Goal: Transaction & Acquisition: Book appointment/travel/reservation

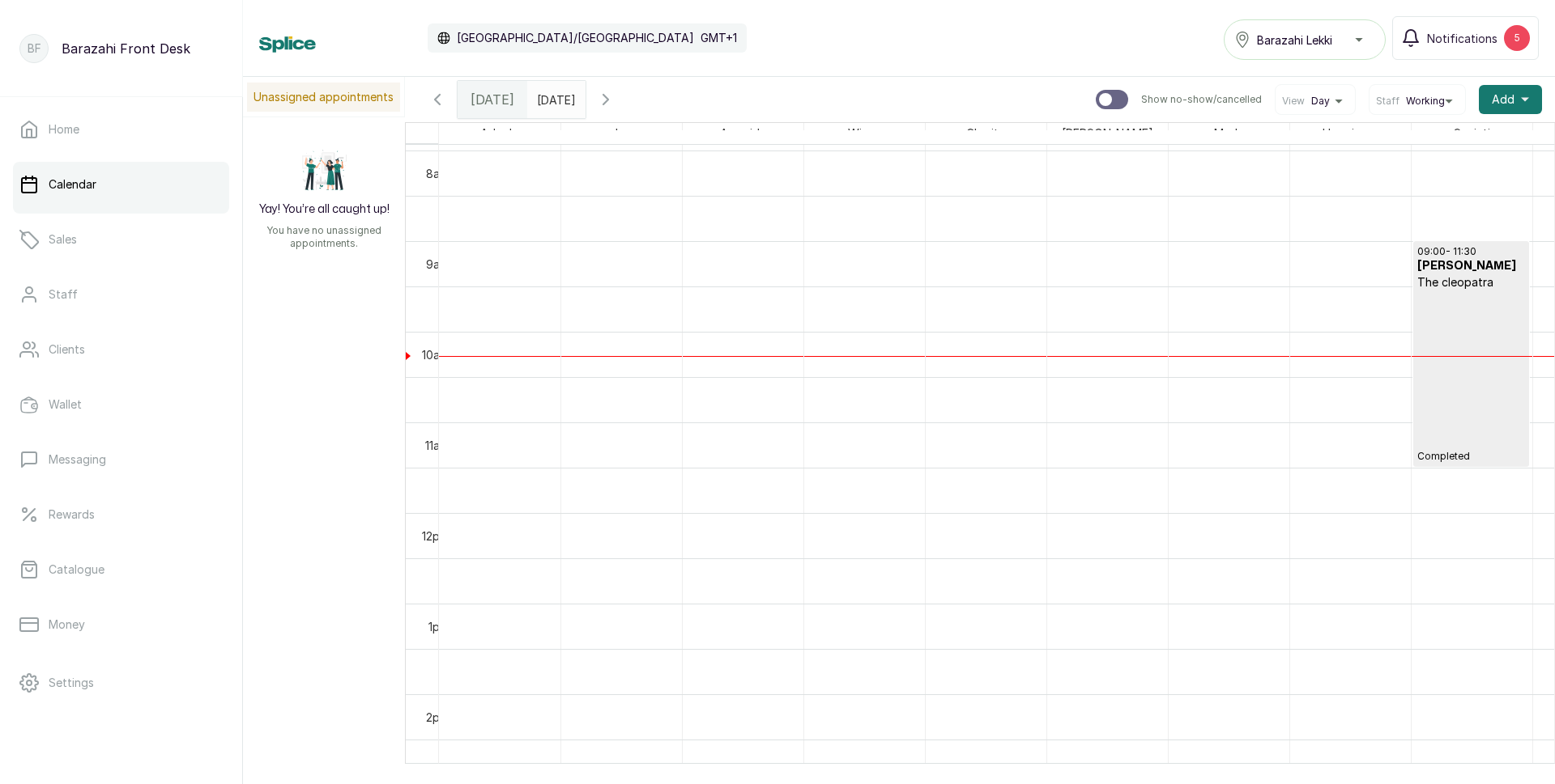
scroll to position [707, 0]
click at [1415, 383] on div "09:00 - 11:30 [PERSON_NAME] The cleopatra Completed" at bounding box center [1471, 367] width 114 height 225
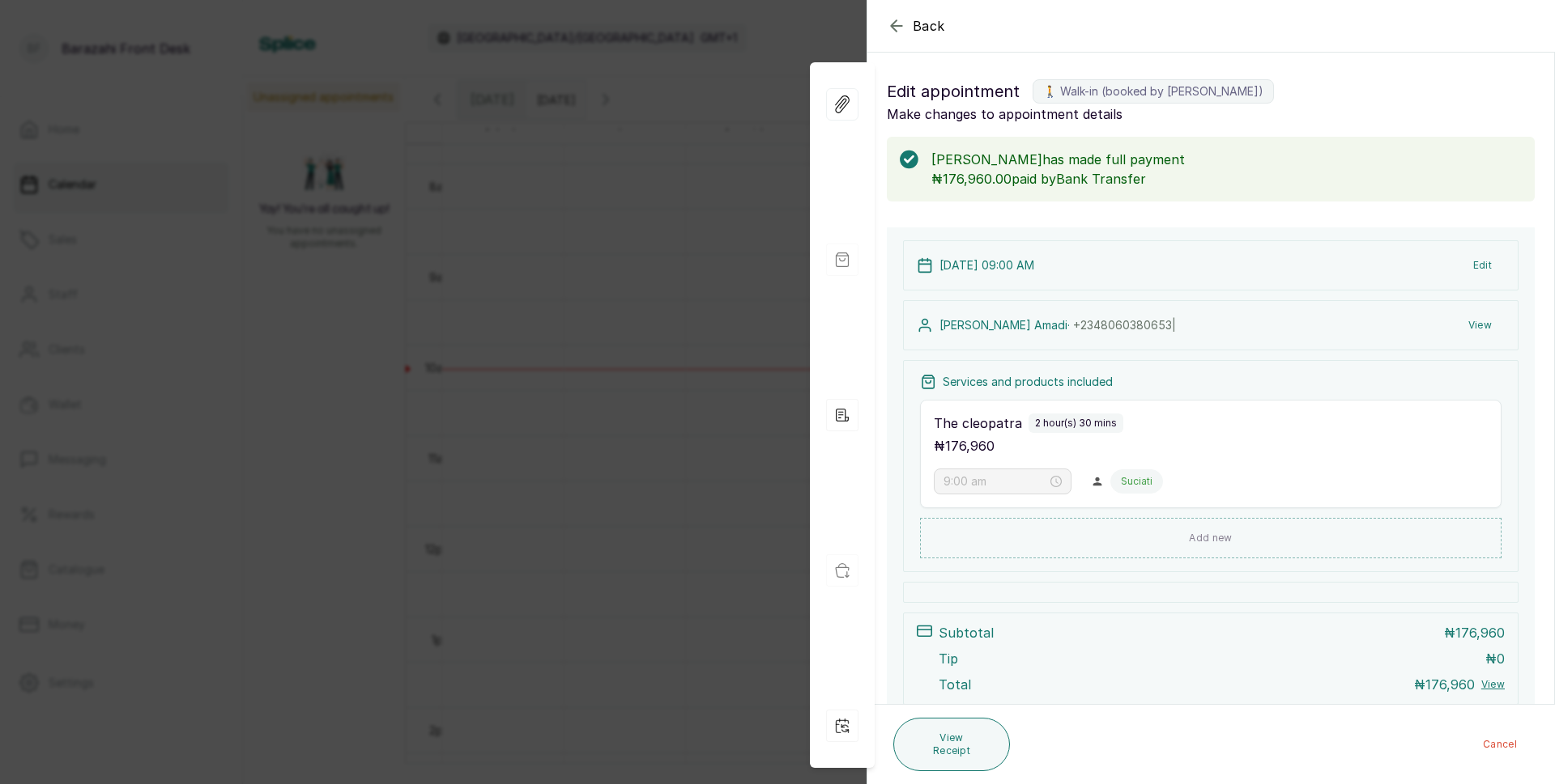
click at [889, 28] on icon "button" at bounding box center [896, 26] width 19 height 19
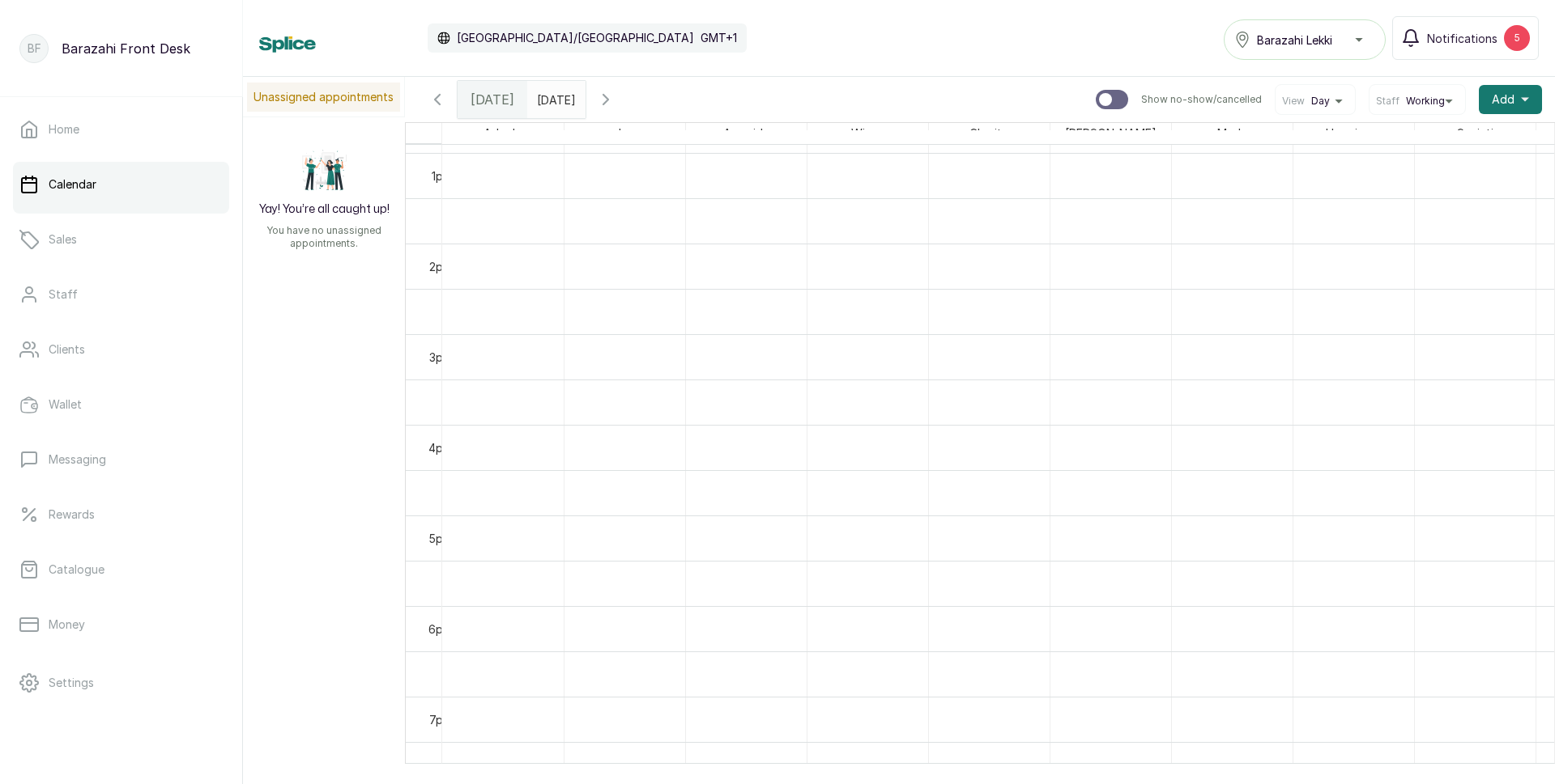
scroll to position [0, 0]
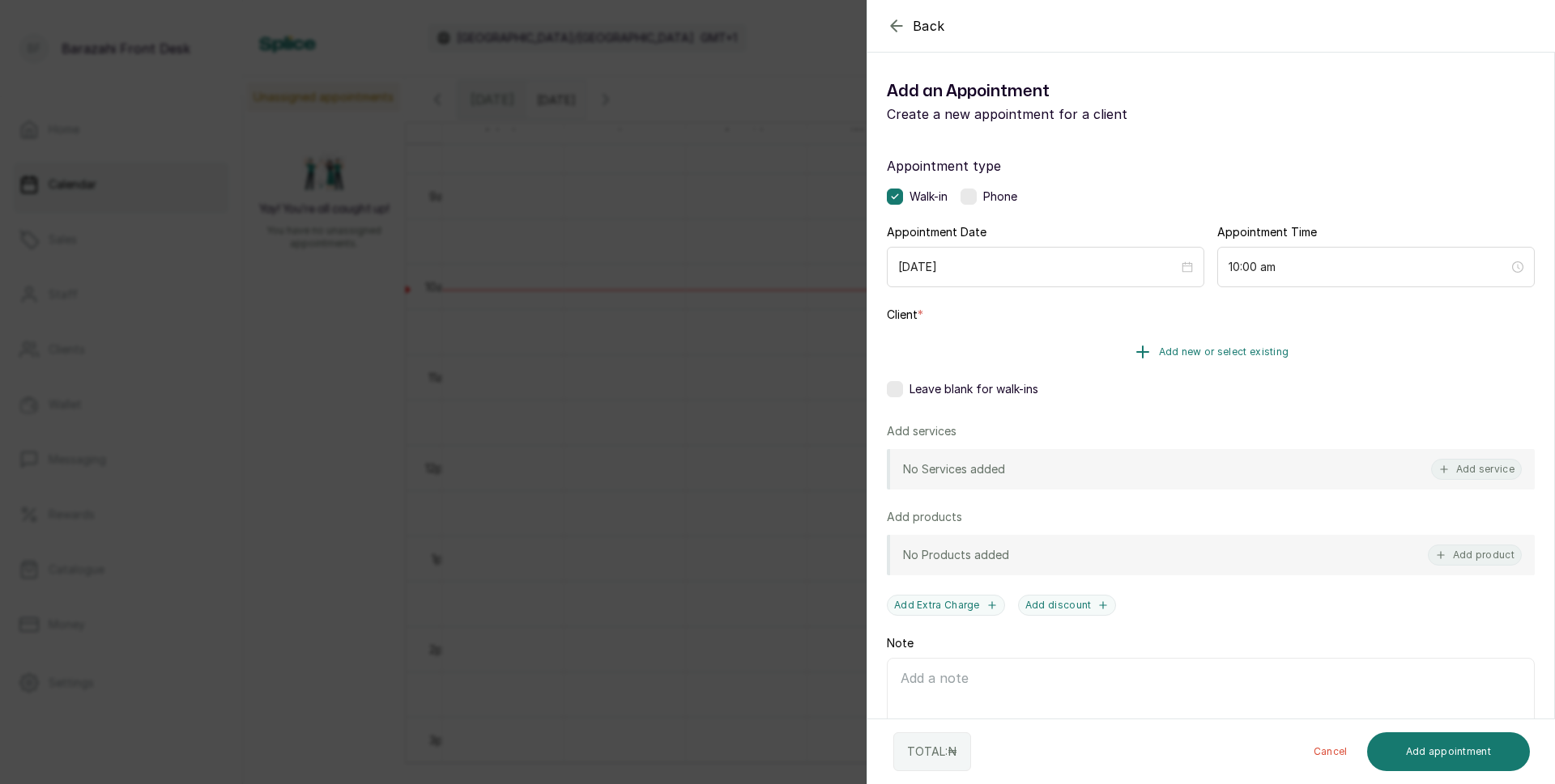
click at [1231, 352] on span "Add new or select existing" at bounding box center [1224, 352] width 130 height 13
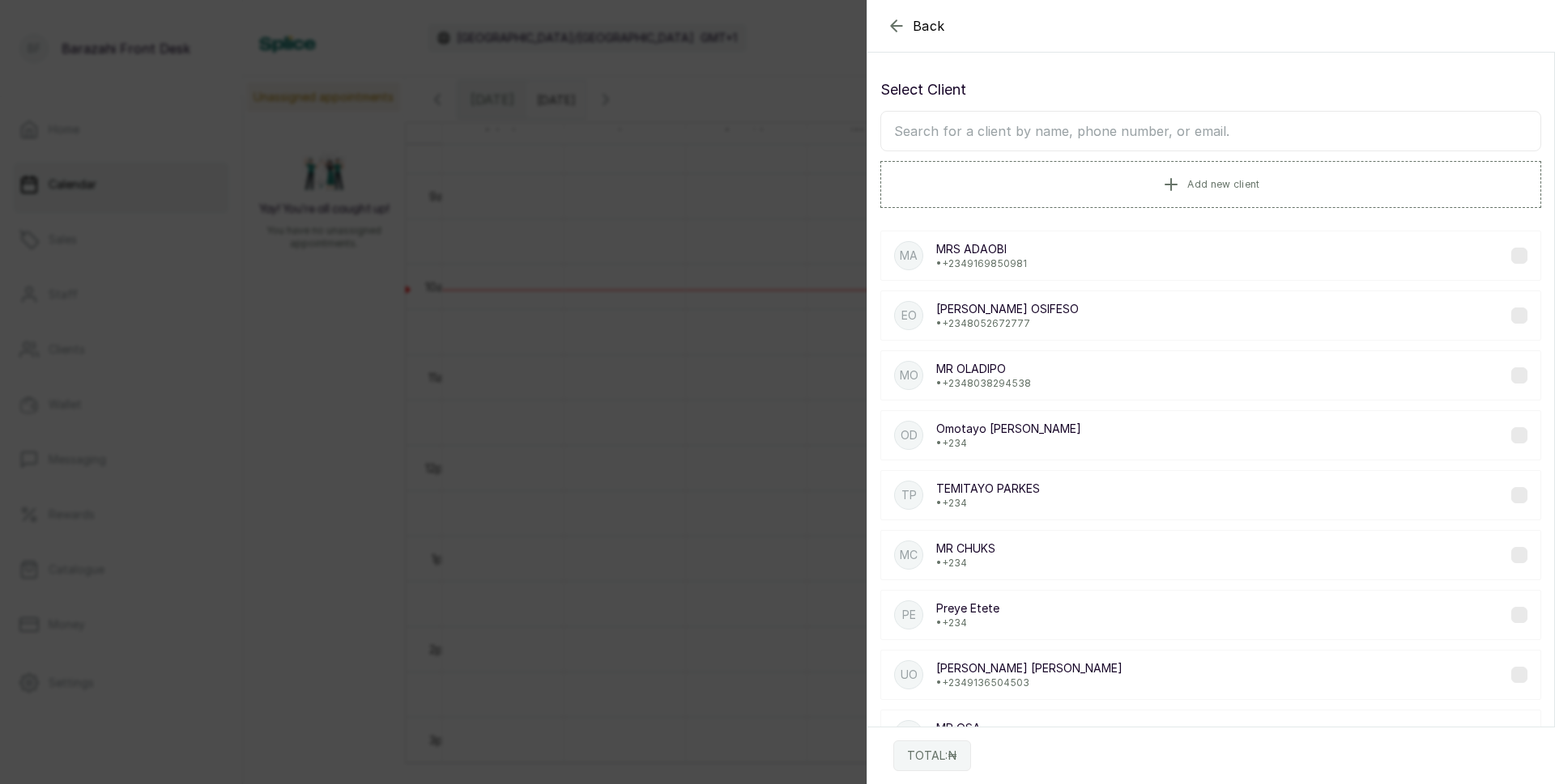
click at [1098, 135] on input "text" at bounding box center [1210, 131] width 661 height 40
type input "ogue"
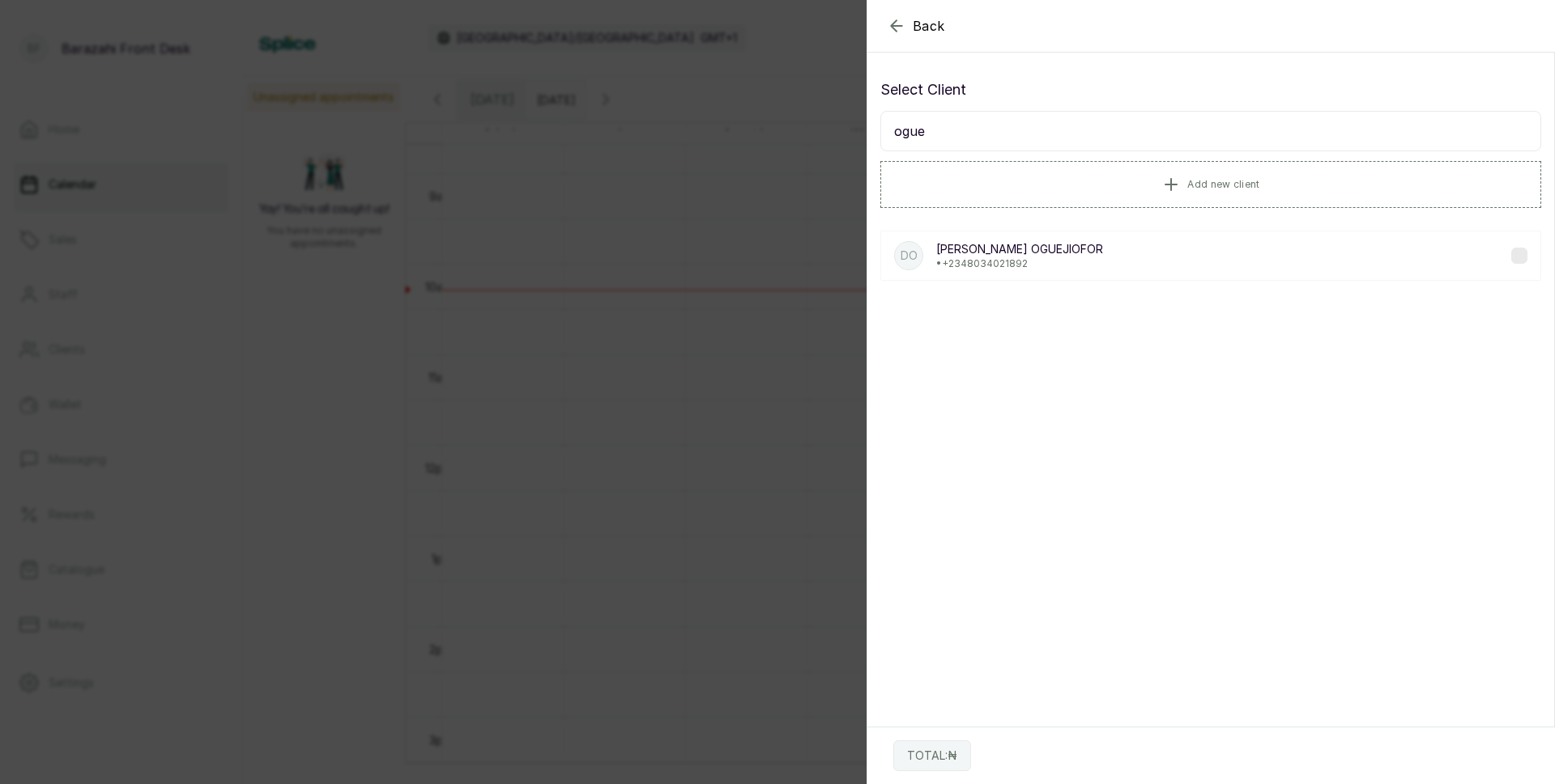
click at [1041, 259] on p "• [PHONE_NUMBER]" at bounding box center [1019, 264] width 167 height 13
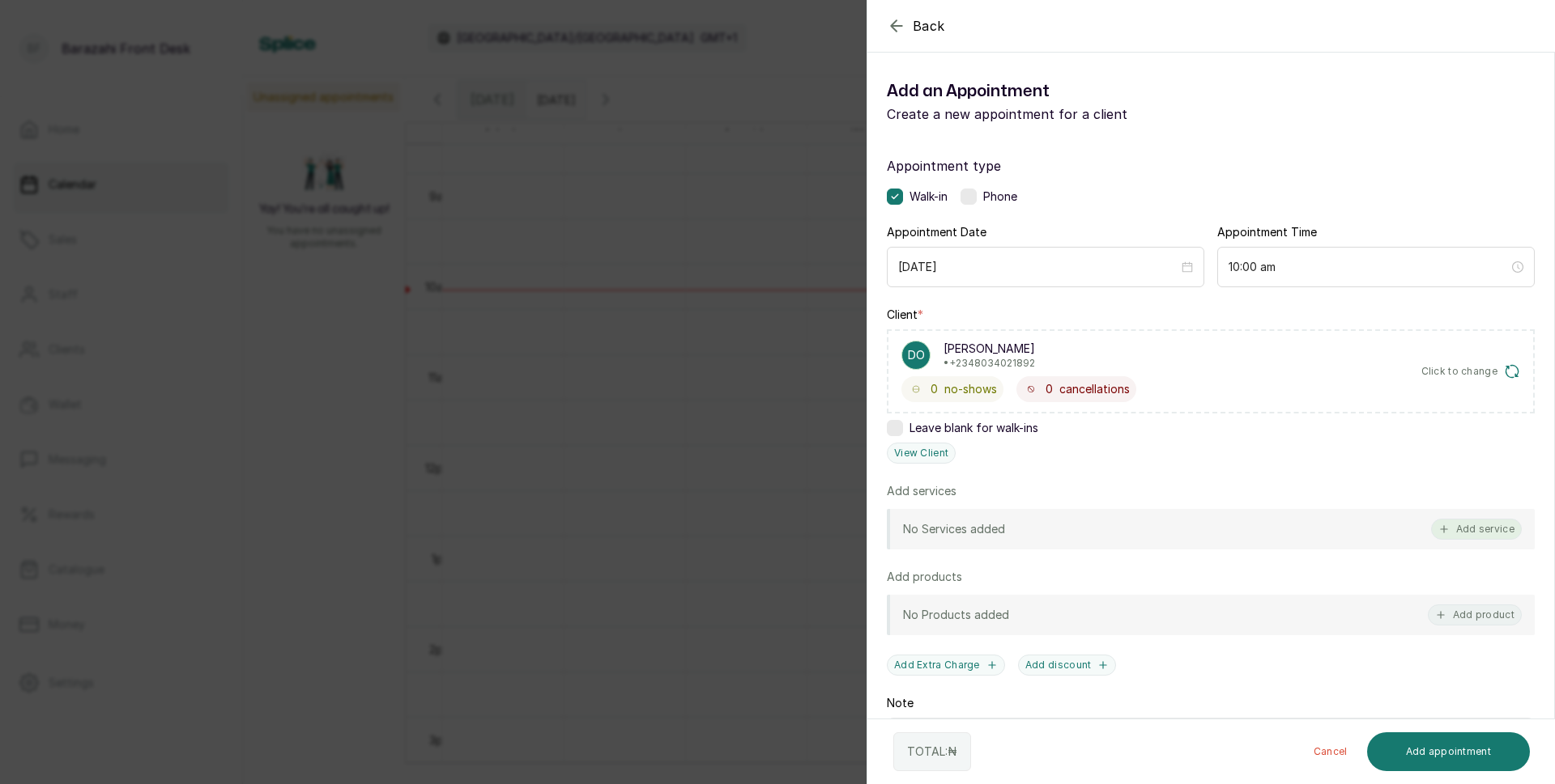
click at [1463, 534] on button "Add service" at bounding box center [1476, 529] width 91 height 21
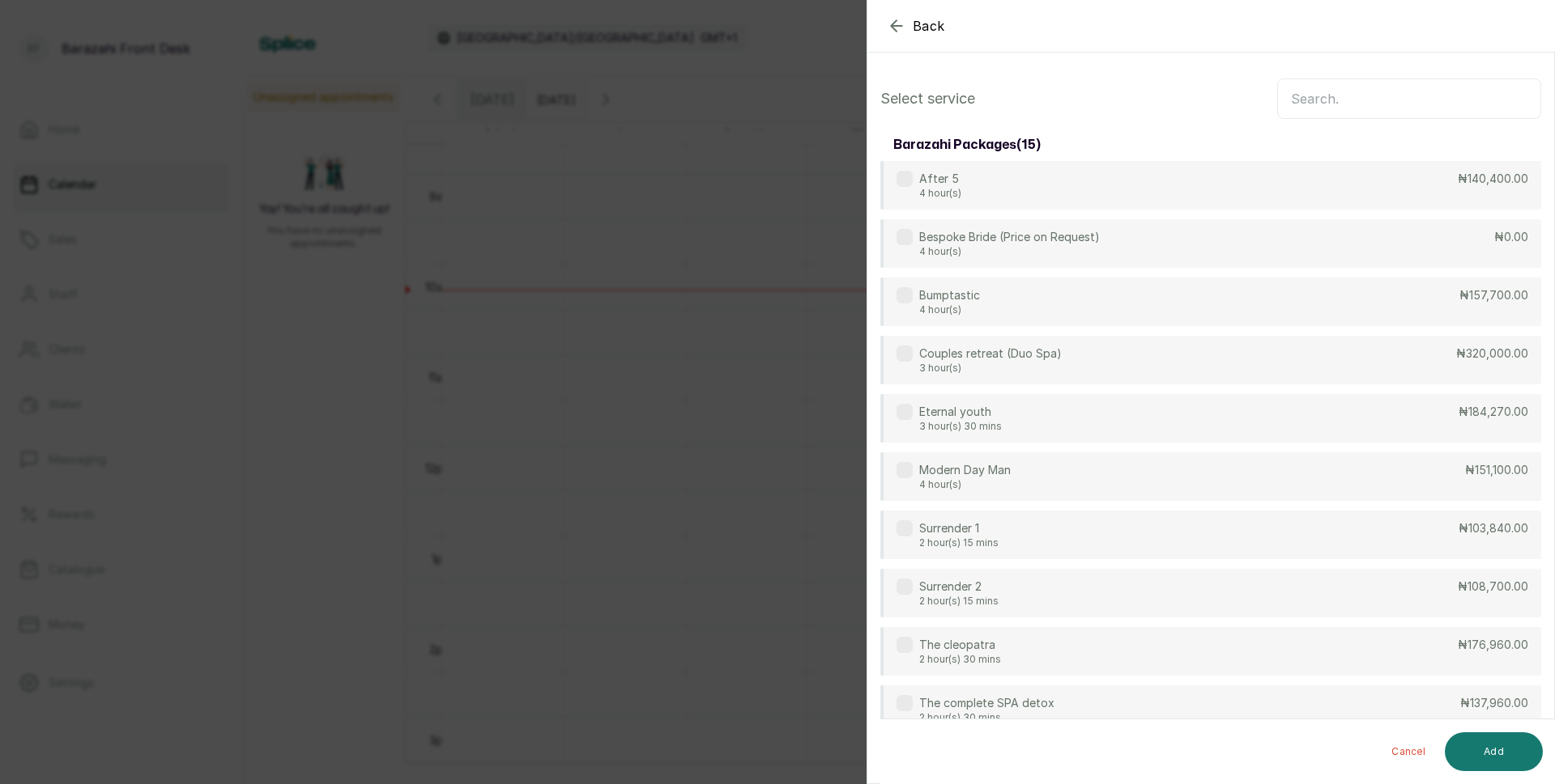
click at [1378, 85] on input "text" at bounding box center [1409, 99] width 264 height 40
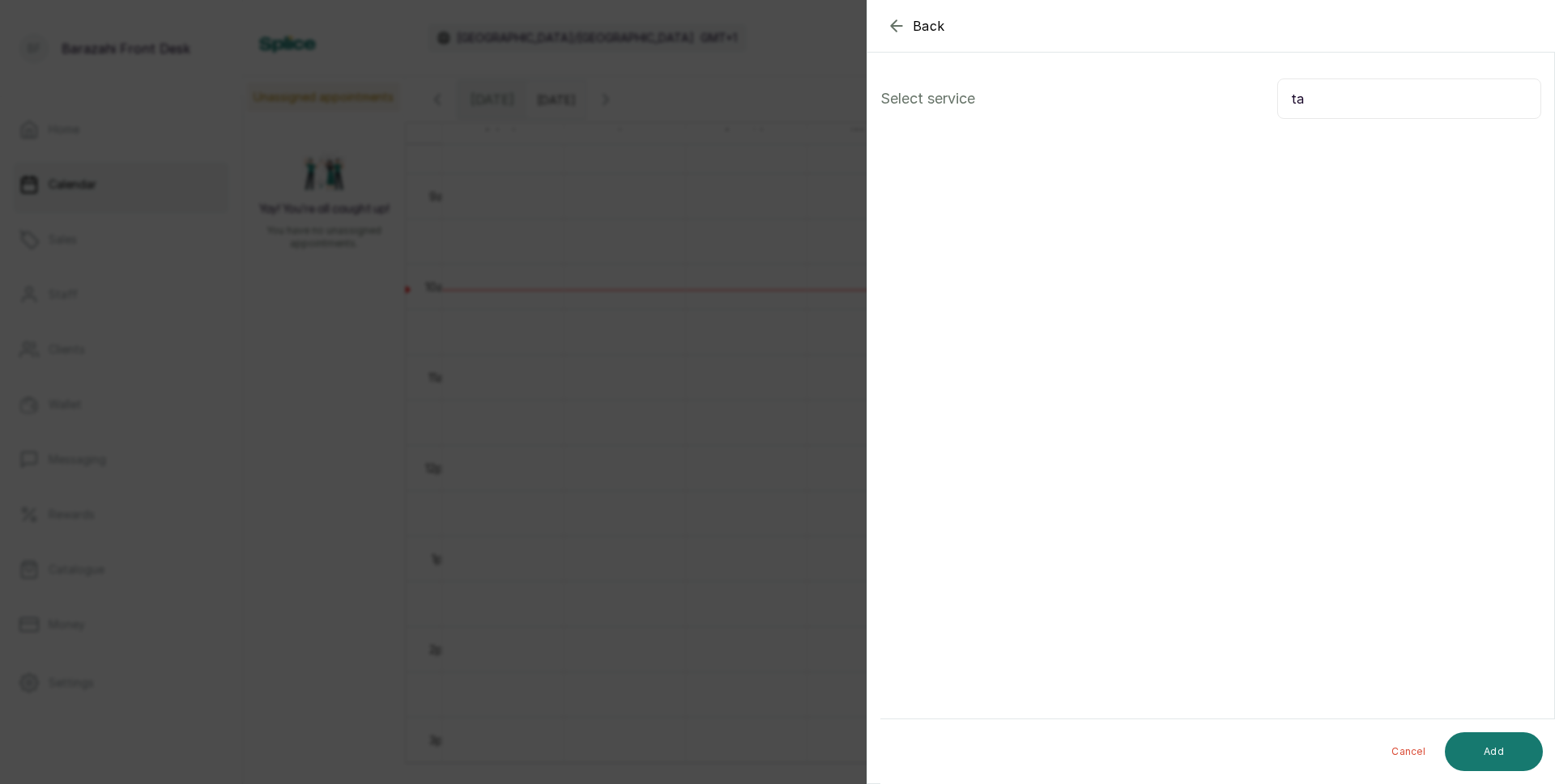
type input "t"
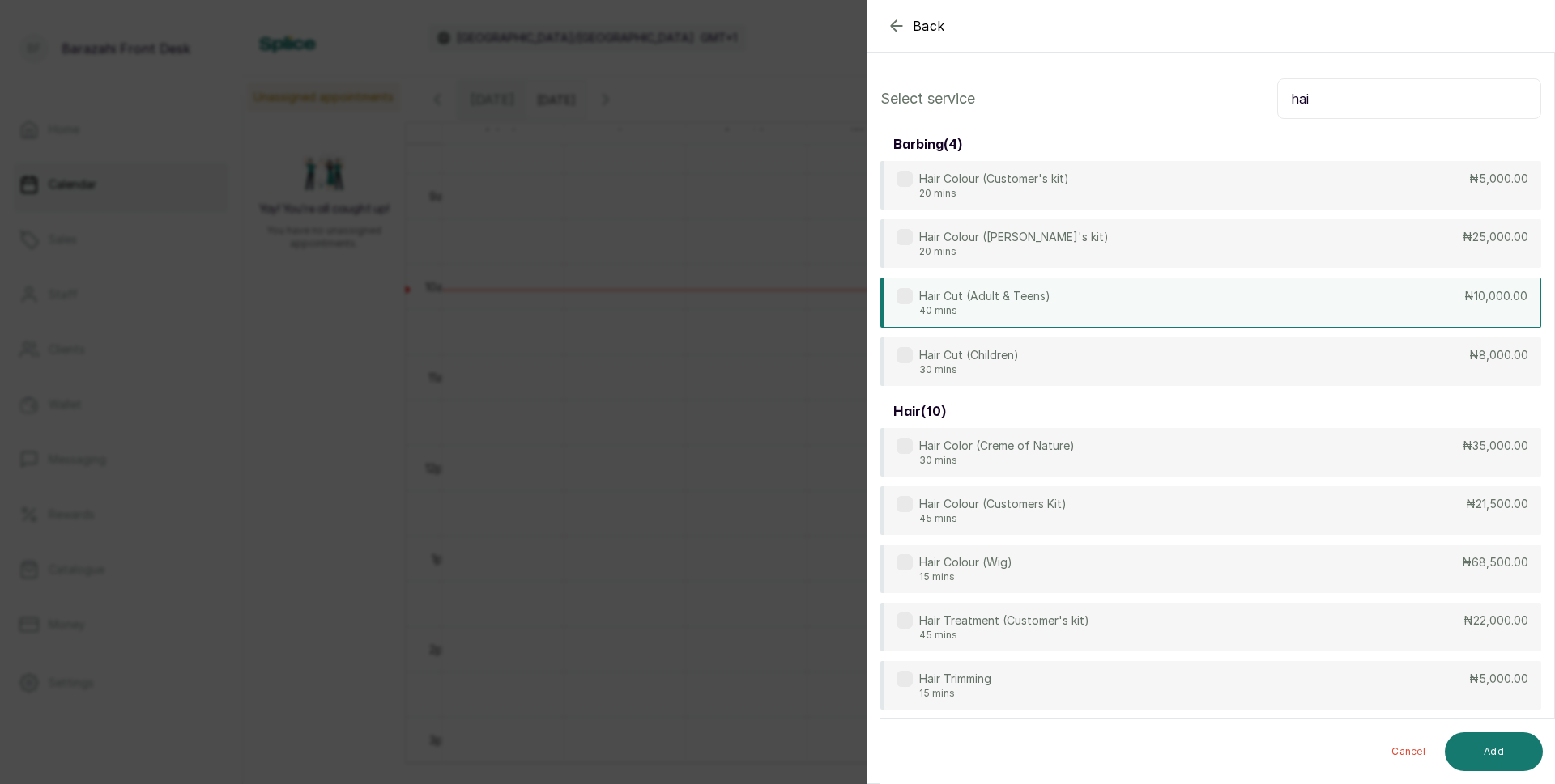
type input "hai"
click at [1271, 306] on div "Hair Cut (Adult & Teens) 40 mins ₦10,000.00" at bounding box center [1210, 303] width 661 height 50
click at [1474, 753] on button "Add" at bounding box center [1494, 752] width 98 height 39
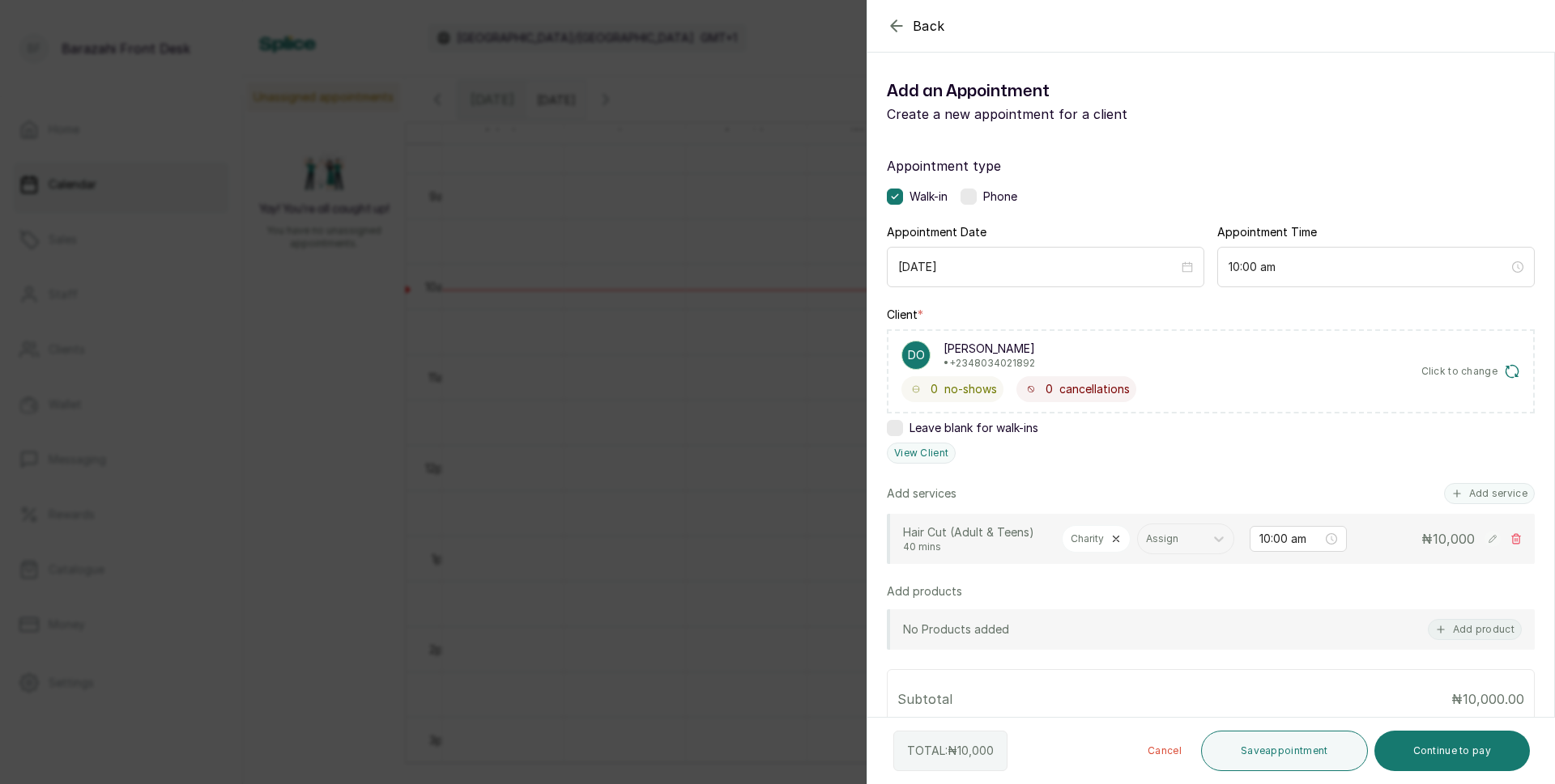
click at [1114, 540] on icon at bounding box center [1116, 539] width 6 height 6
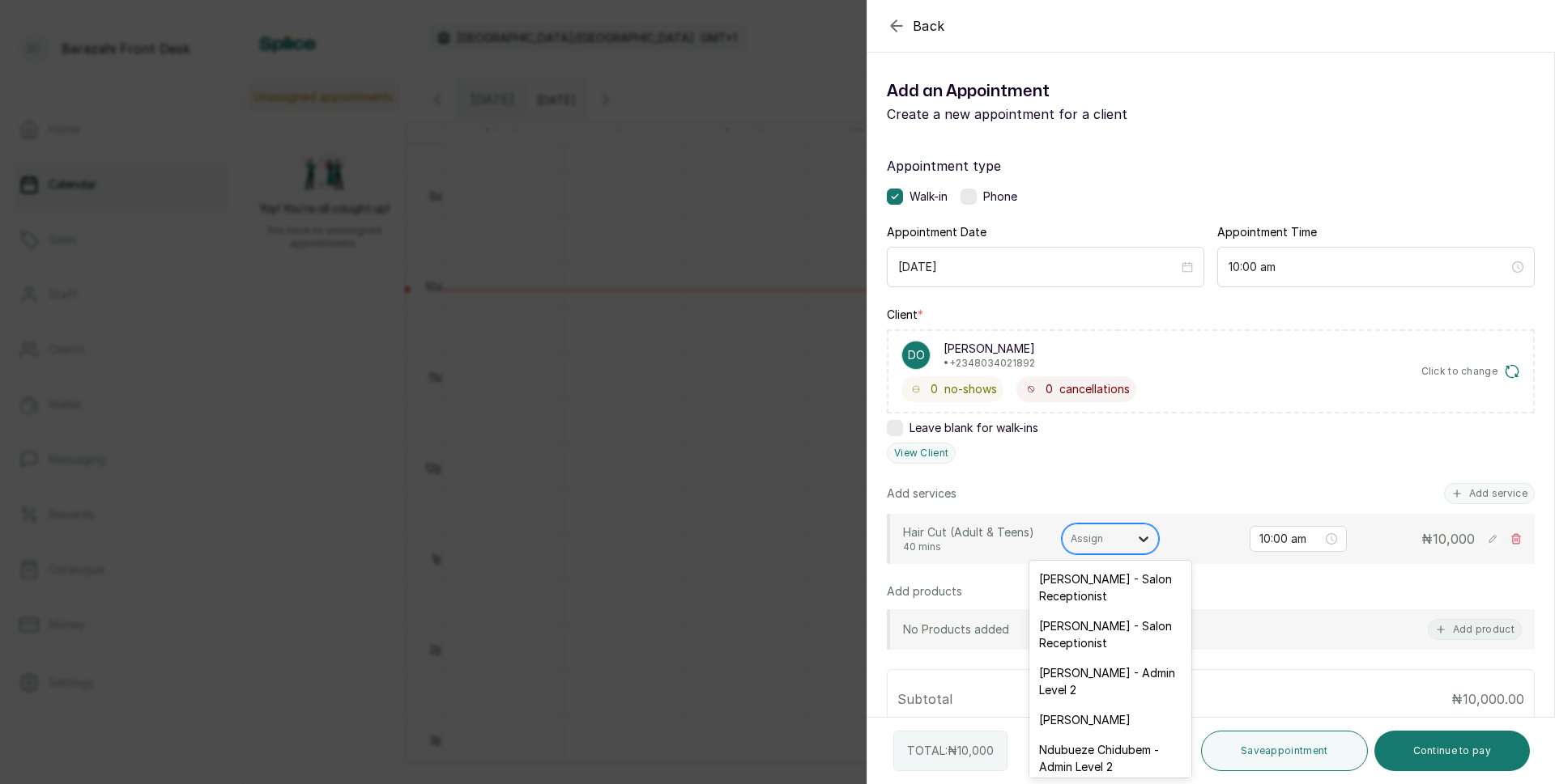
click at [1137, 541] on icon at bounding box center [1144, 539] width 17 height 17
type input "ta"
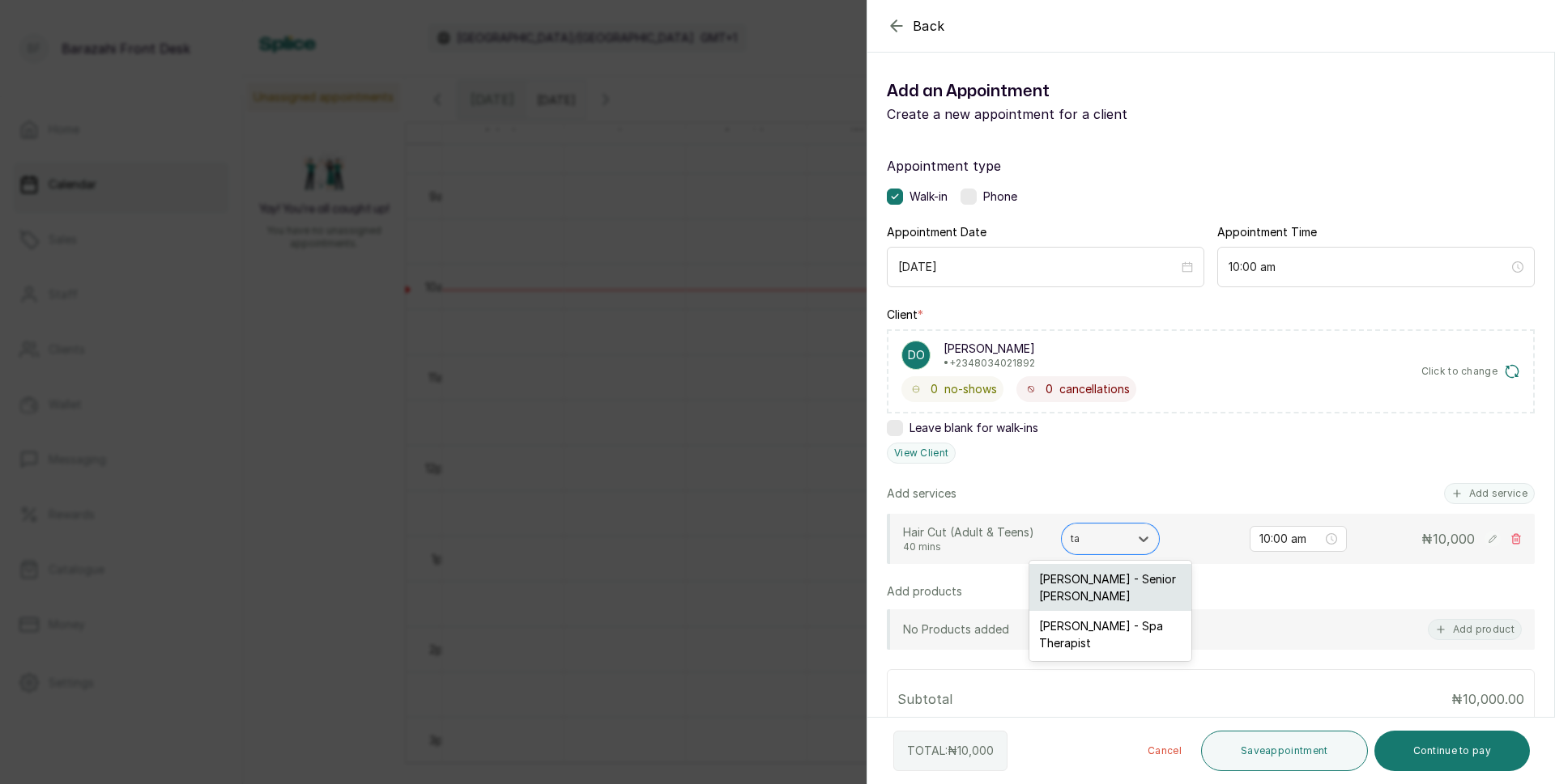
click at [1113, 584] on div "[PERSON_NAME] - Senior [PERSON_NAME]" at bounding box center [1110, 587] width 162 height 47
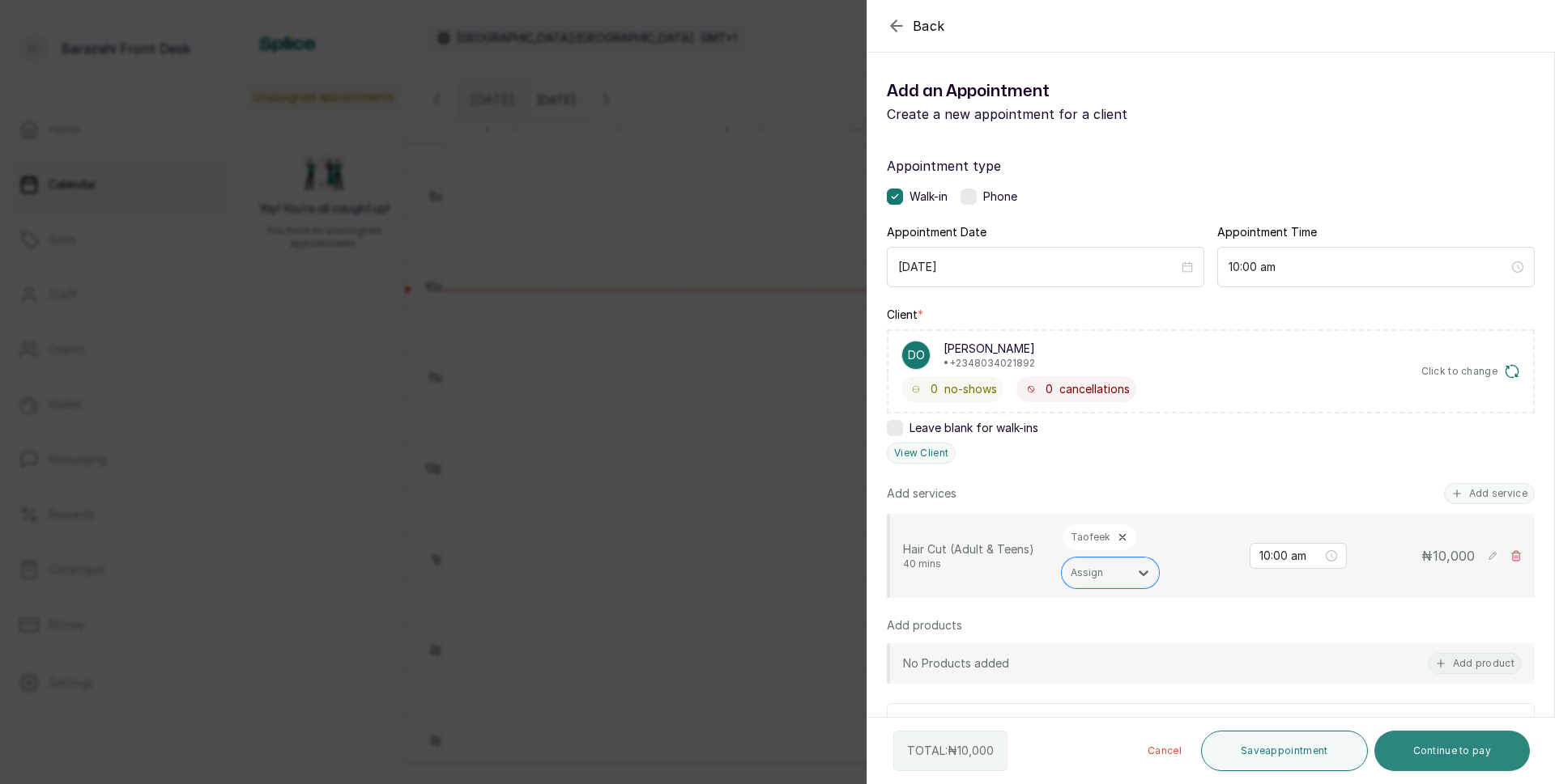
click at [1449, 751] on button "Continue to pay" at bounding box center [1452, 751] width 156 height 40
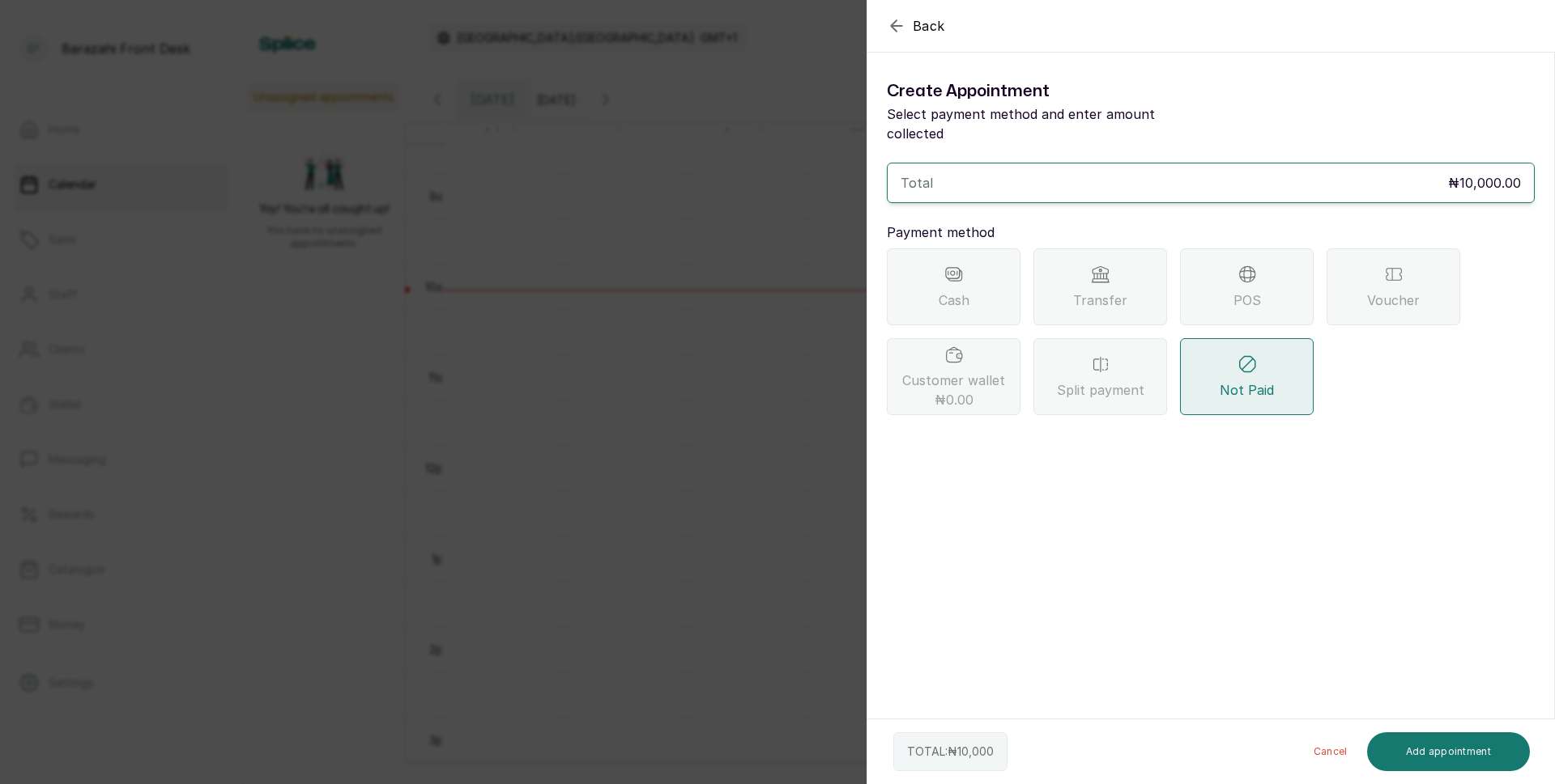
click at [1244, 269] on div "POS" at bounding box center [1247, 287] width 134 height 77
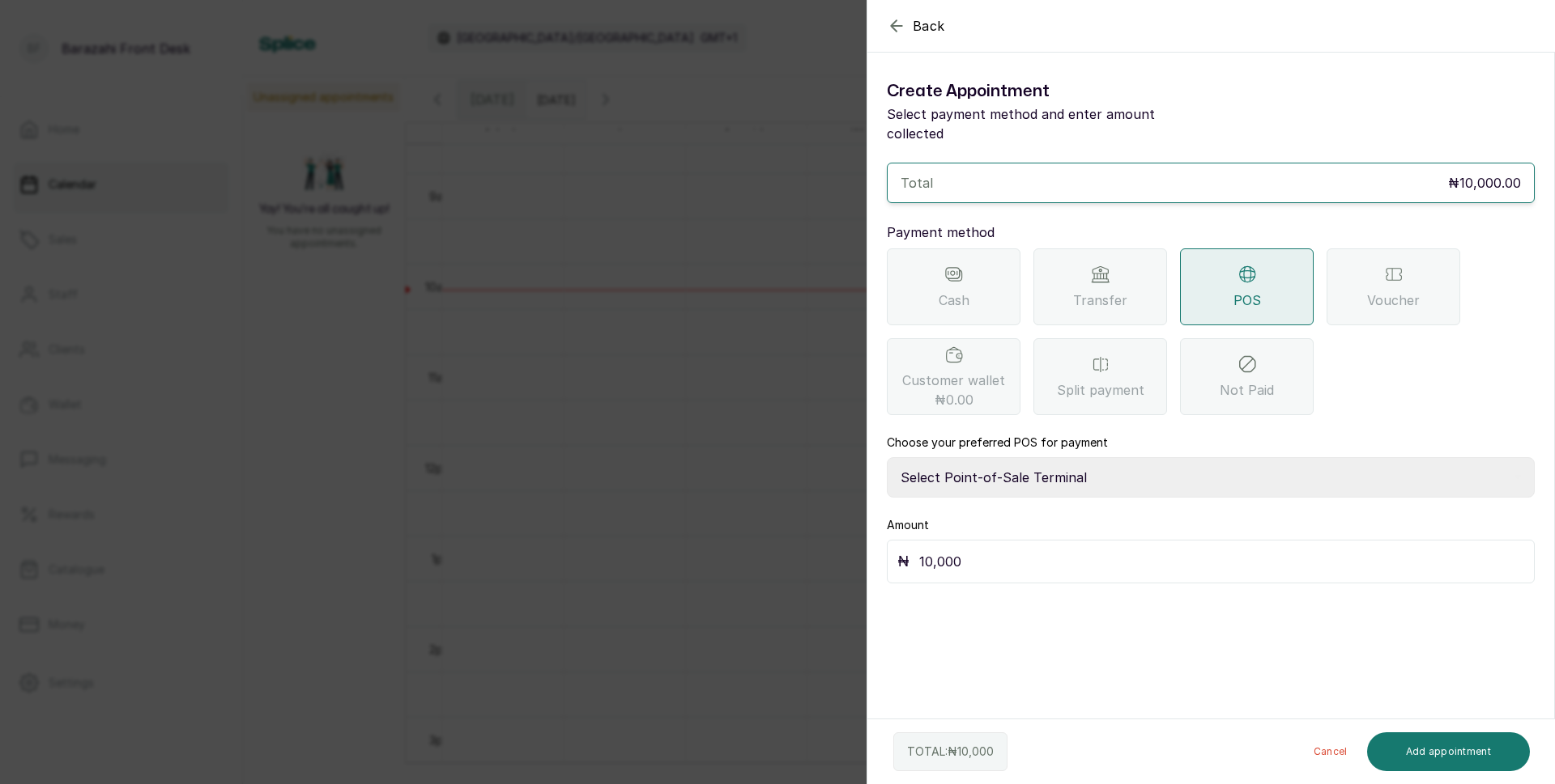
click at [978, 458] on select "Select Point-of-Sale Terminal [GEOGRAPHIC_DATA] POS Paystack-Titan Access POS A…" at bounding box center [1211, 478] width 648 height 40
select select "4d1b21be-96f6-4525-8484-90dd038af117"
click at [887, 458] on select "Select Point-of-Sale Terminal [GEOGRAPHIC_DATA] POS Paystack-Titan Access POS A…" at bounding box center [1211, 478] width 648 height 40
click at [1439, 745] on button "Add appointment" at bounding box center [1449, 752] width 163 height 39
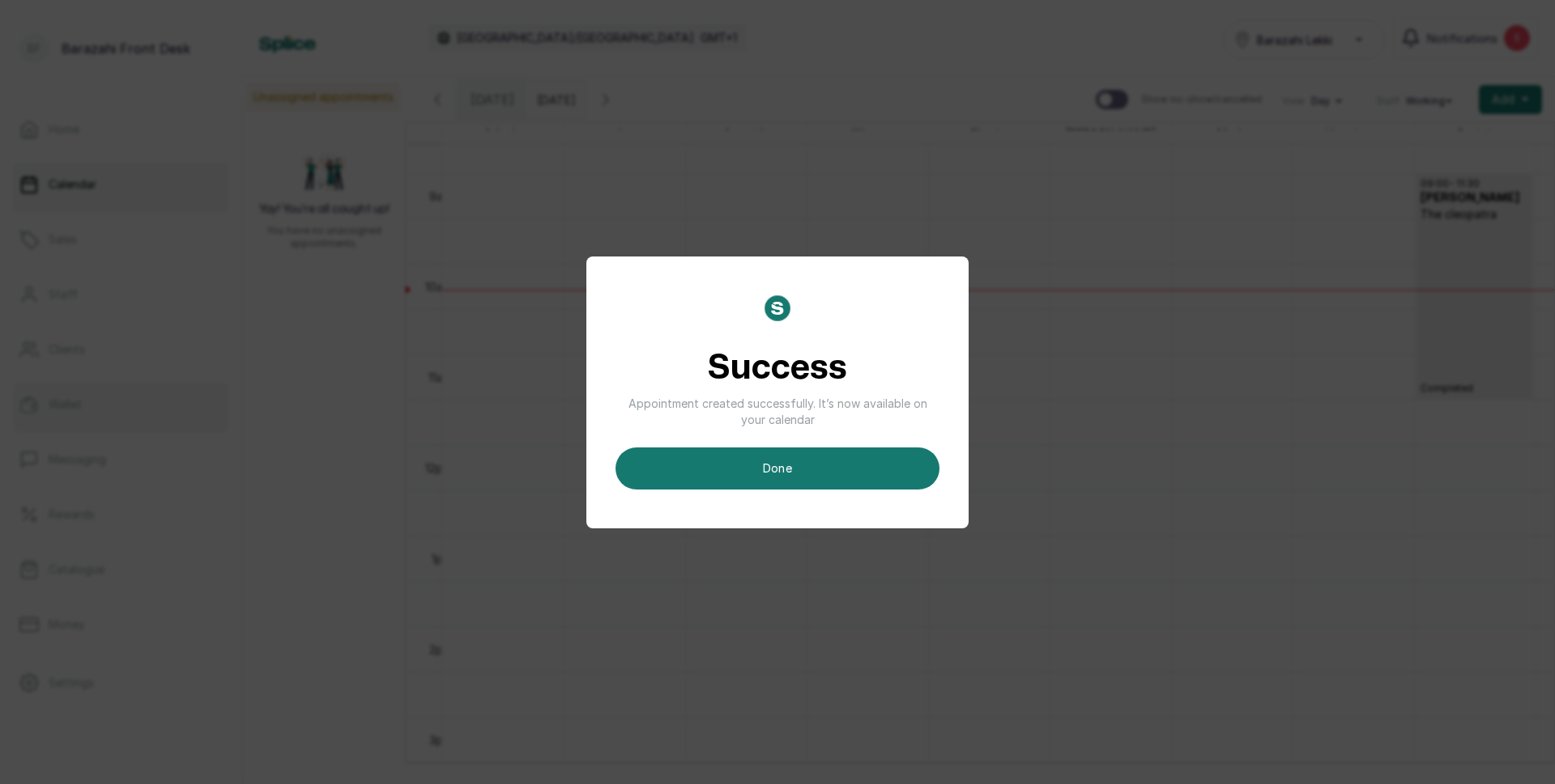
drag, startPoint x: 759, startPoint y: 460, endPoint x: 94, endPoint y: 394, distance: 668.3
click at [756, 464] on button "done" at bounding box center [777, 469] width 324 height 42
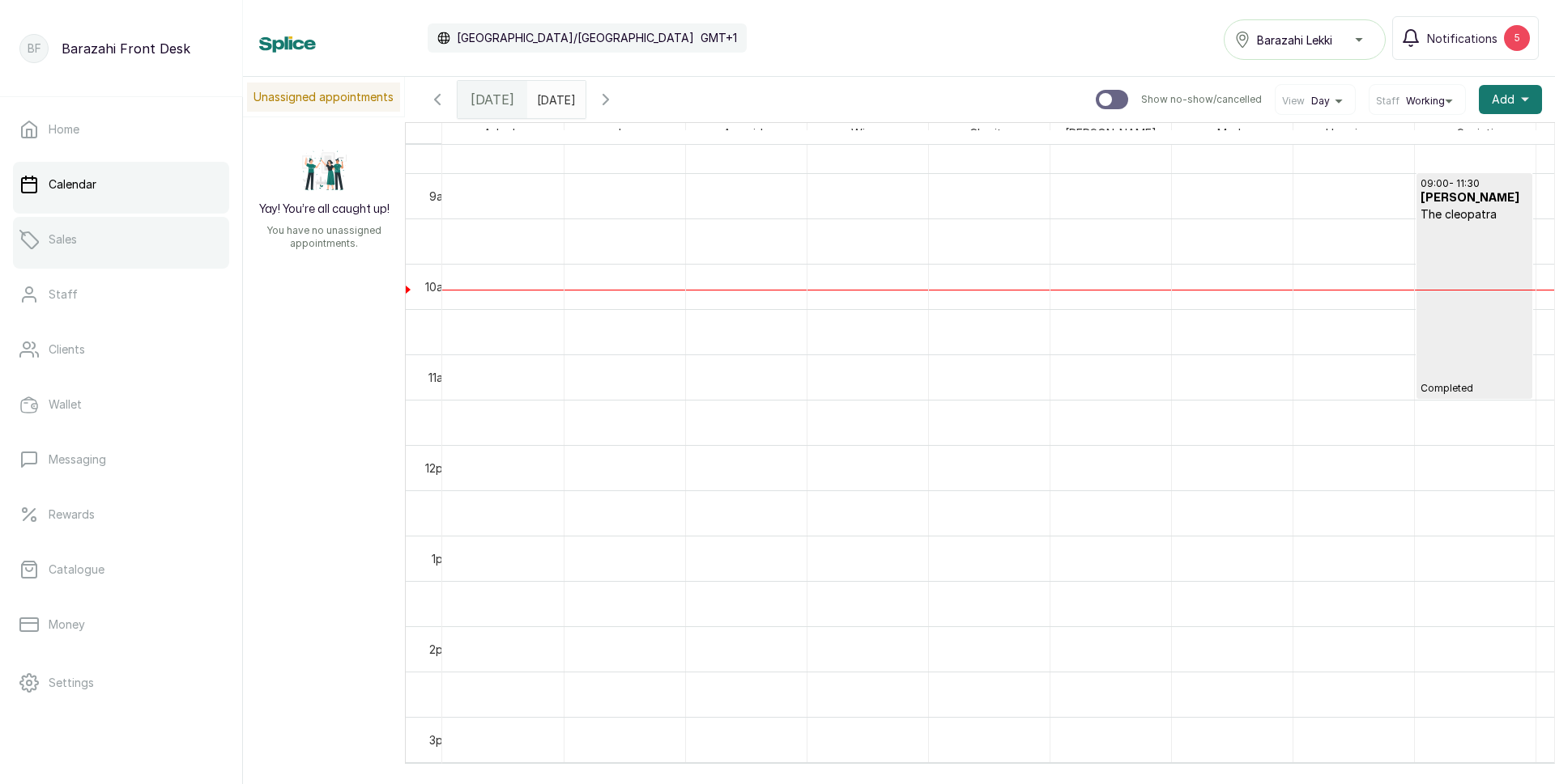
click at [86, 240] on link "Sales" at bounding box center [121, 239] width 217 height 45
